Goal: Task Accomplishment & Management: Manage account settings

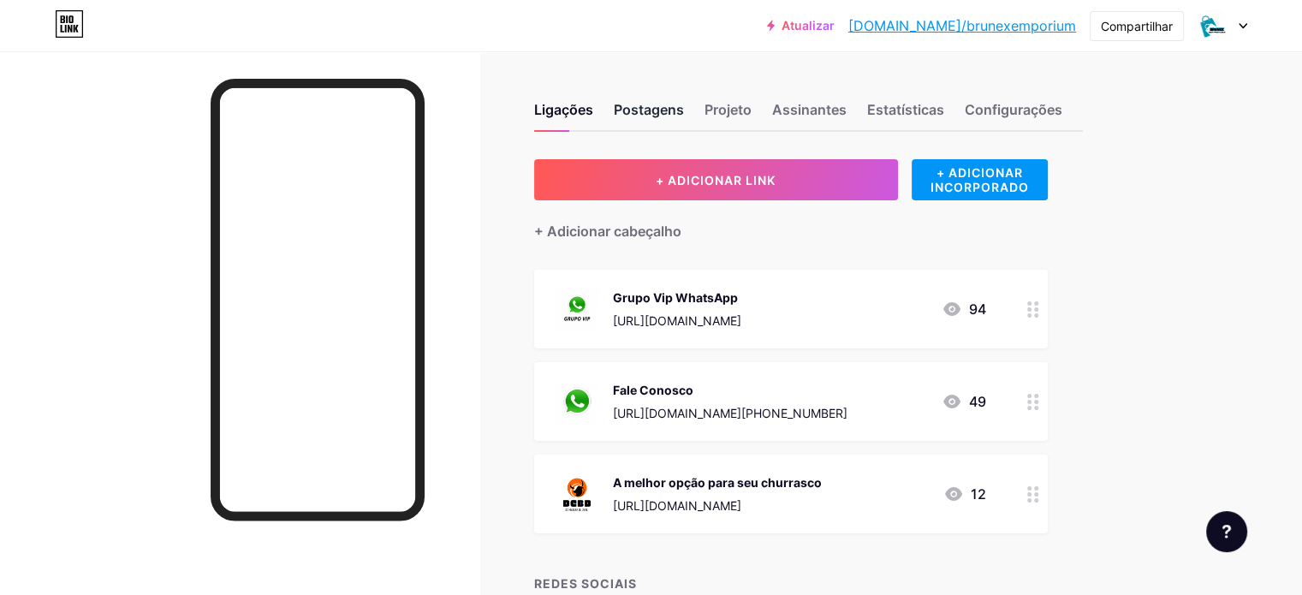
click at [684, 103] on font "Postagens" at bounding box center [649, 109] width 70 height 17
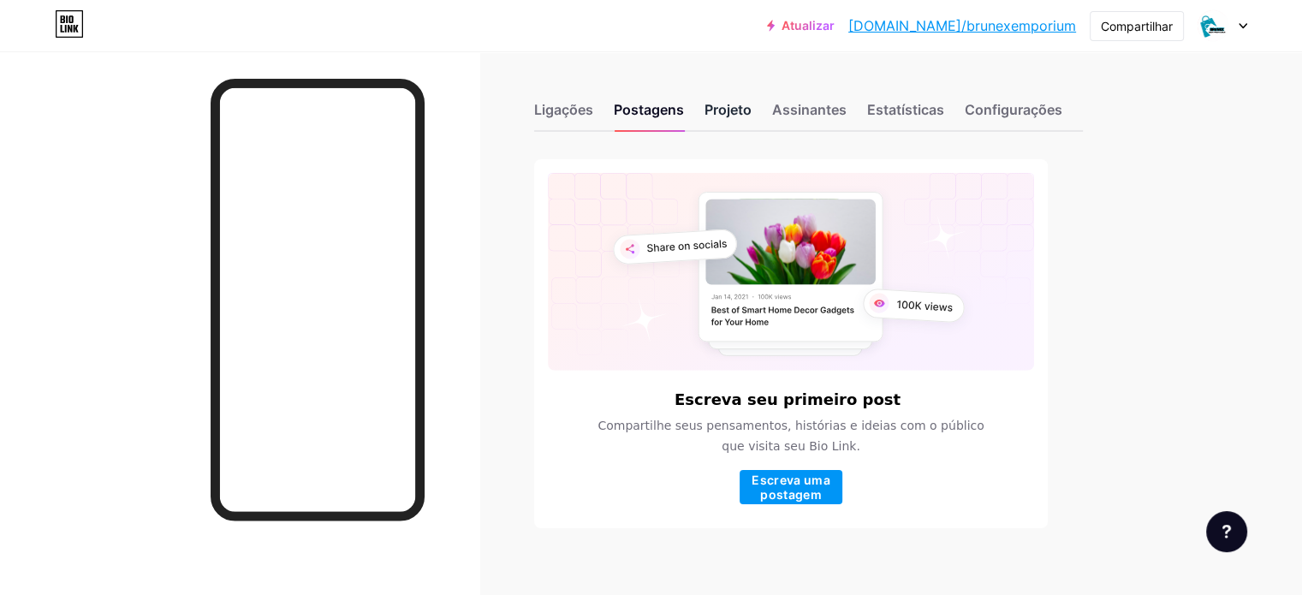
click at [752, 110] on font "Projeto" at bounding box center [728, 109] width 47 height 17
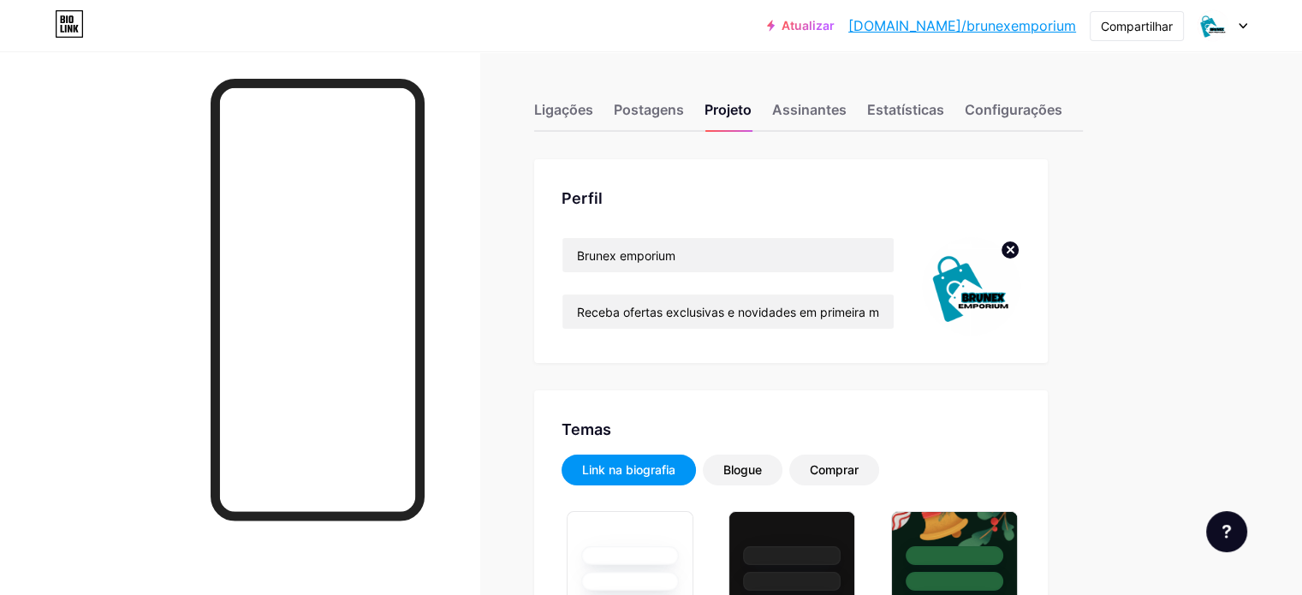
type input "#ffffff"
type input "#000000"
